Goal: Task Accomplishment & Management: Manage account settings

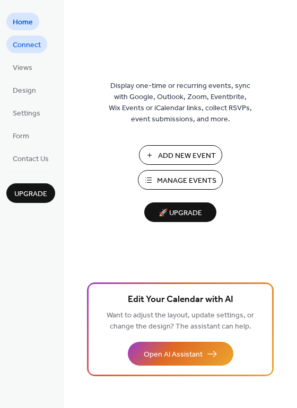
click at [28, 49] on span "Connect" at bounding box center [27, 45] width 28 height 11
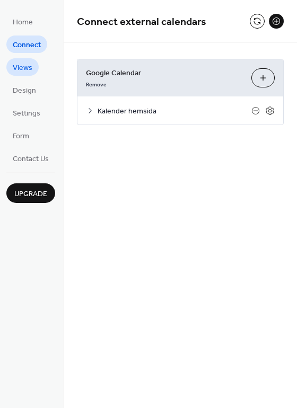
click at [28, 65] on span "Views" at bounding box center [23, 68] width 20 height 11
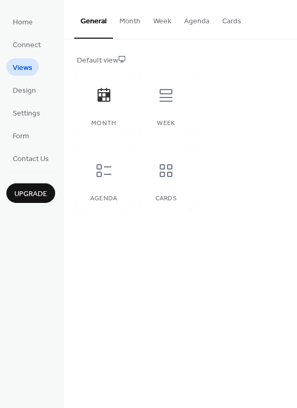
click at [125, 22] on button "Month" at bounding box center [130, 19] width 34 height 38
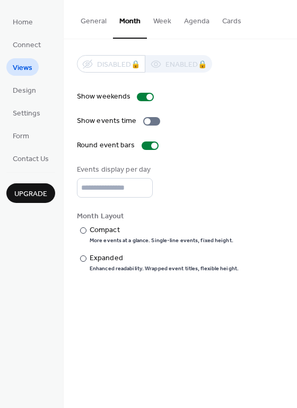
click at [85, 21] on button "General" at bounding box center [93, 19] width 39 height 38
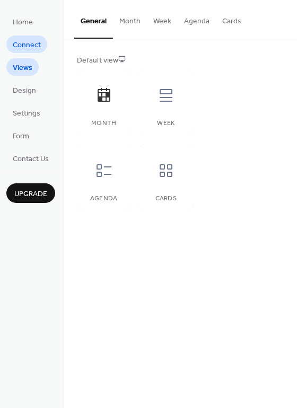
click at [37, 47] on span "Connect" at bounding box center [27, 45] width 28 height 11
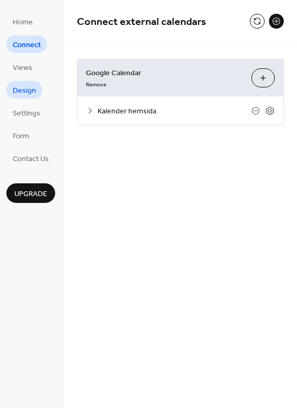
click at [29, 89] on span "Design" at bounding box center [24, 90] width 23 height 11
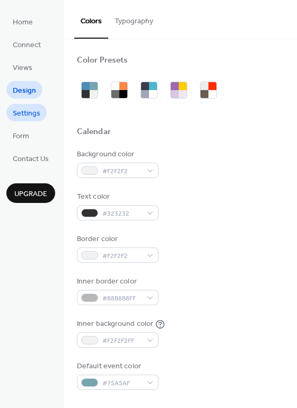
click at [35, 113] on span "Settings" at bounding box center [27, 113] width 28 height 11
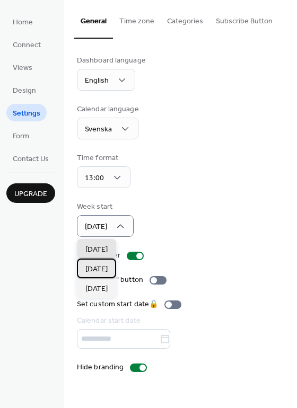
click at [107, 270] on span "[DATE]" at bounding box center [96, 269] width 22 height 11
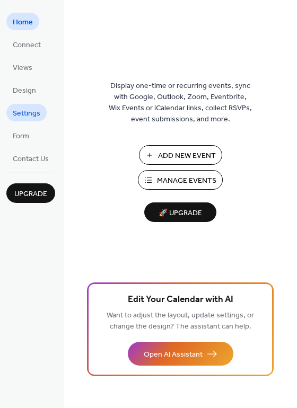
click at [21, 110] on span "Settings" at bounding box center [27, 113] width 28 height 11
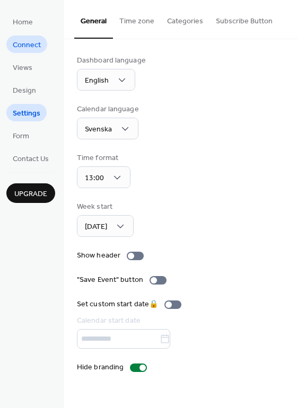
click at [15, 45] on span "Connect" at bounding box center [27, 45] width 28 height 11
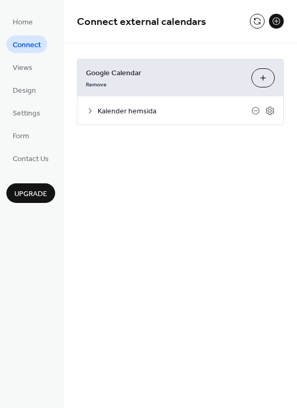
click at [91, 111] on icon at bounding box center [90, 110] width 3 height 5
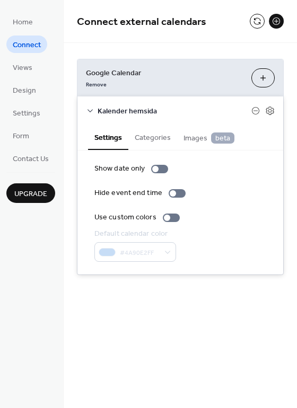
click at [89, 110] on icon at bounding box center [90, 110] width 5 height 3
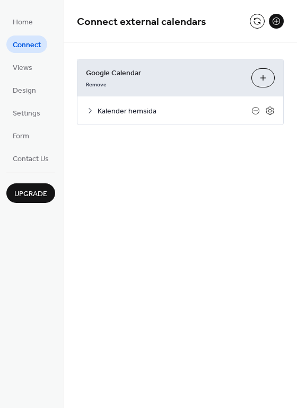
click at [275, 22] on button at bounding box center [276, 21] width 15 height 15
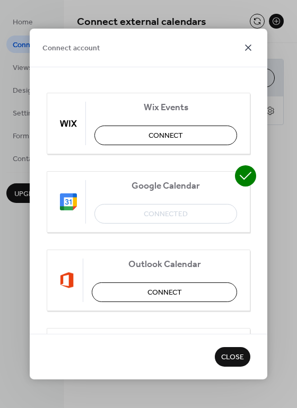
click at [250, 46] on icon at bounding box center [248, 47] width 13 height 13
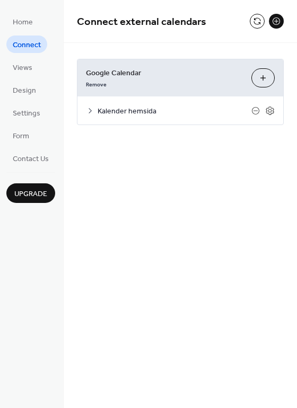
click at [119, 196] on div "Connect external calendars Google Calendar Remove Choose Calendars Kalender hem…" at bounding box center [180, 204] width 233 height 408
click at [90, 115] on div "Kalender hemsida" at bounding box center [180, 111] width 206 height 28
click at [90, 110] on icon at bounding box center [90, 111] width 8 height 8
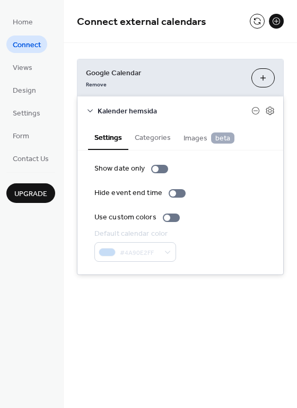
click at [90, 110] on icon at bounding box center [90, 111] width 8 height 8
